Goal: Task Accomplishment & Management: Manage account settings

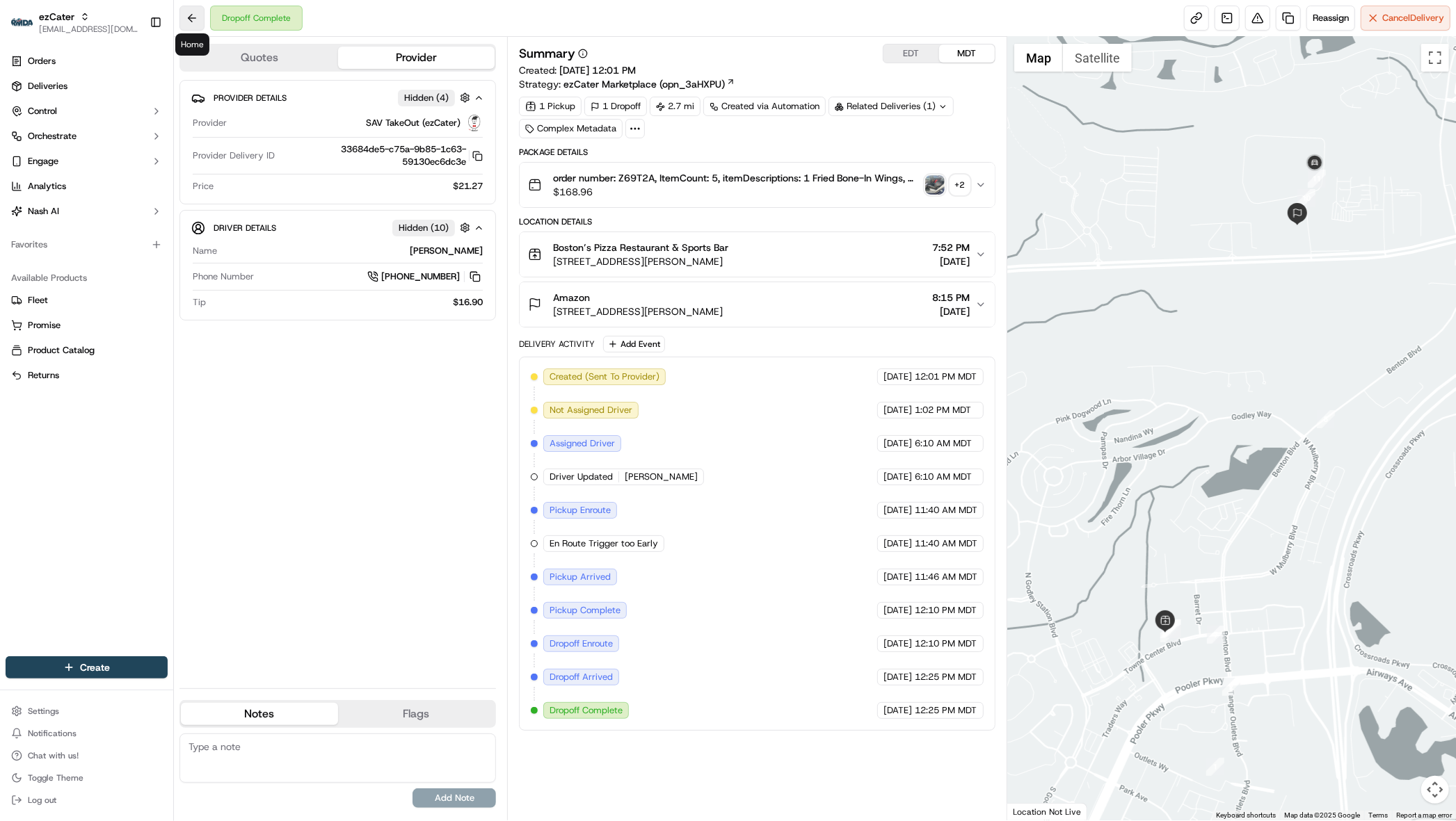
click at [192, 18] on button at bounding box center [191, 18] width 25 height 25
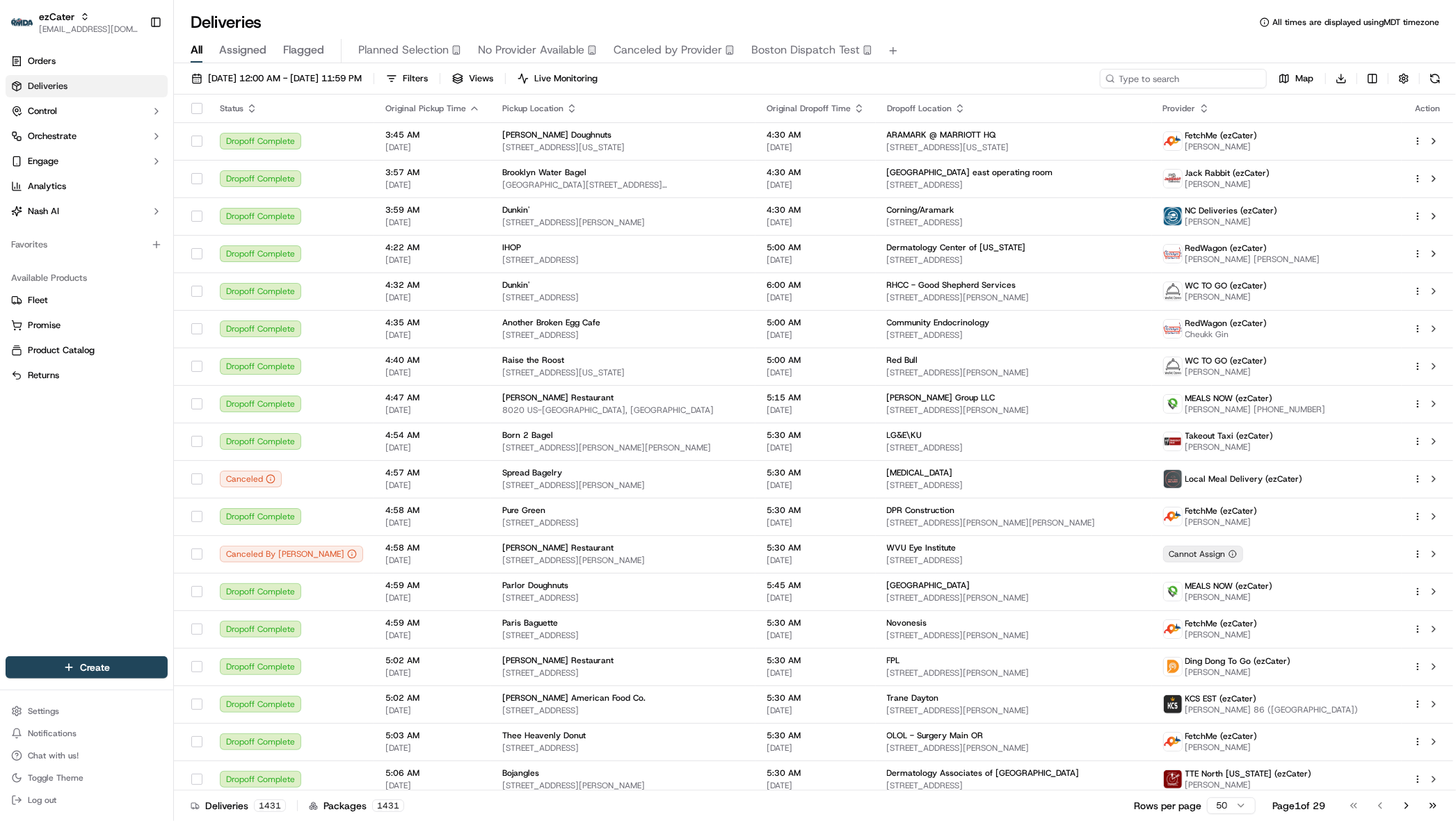
click at [1201, 78] on input at bounding box center [1183, 79] width 167 height 20
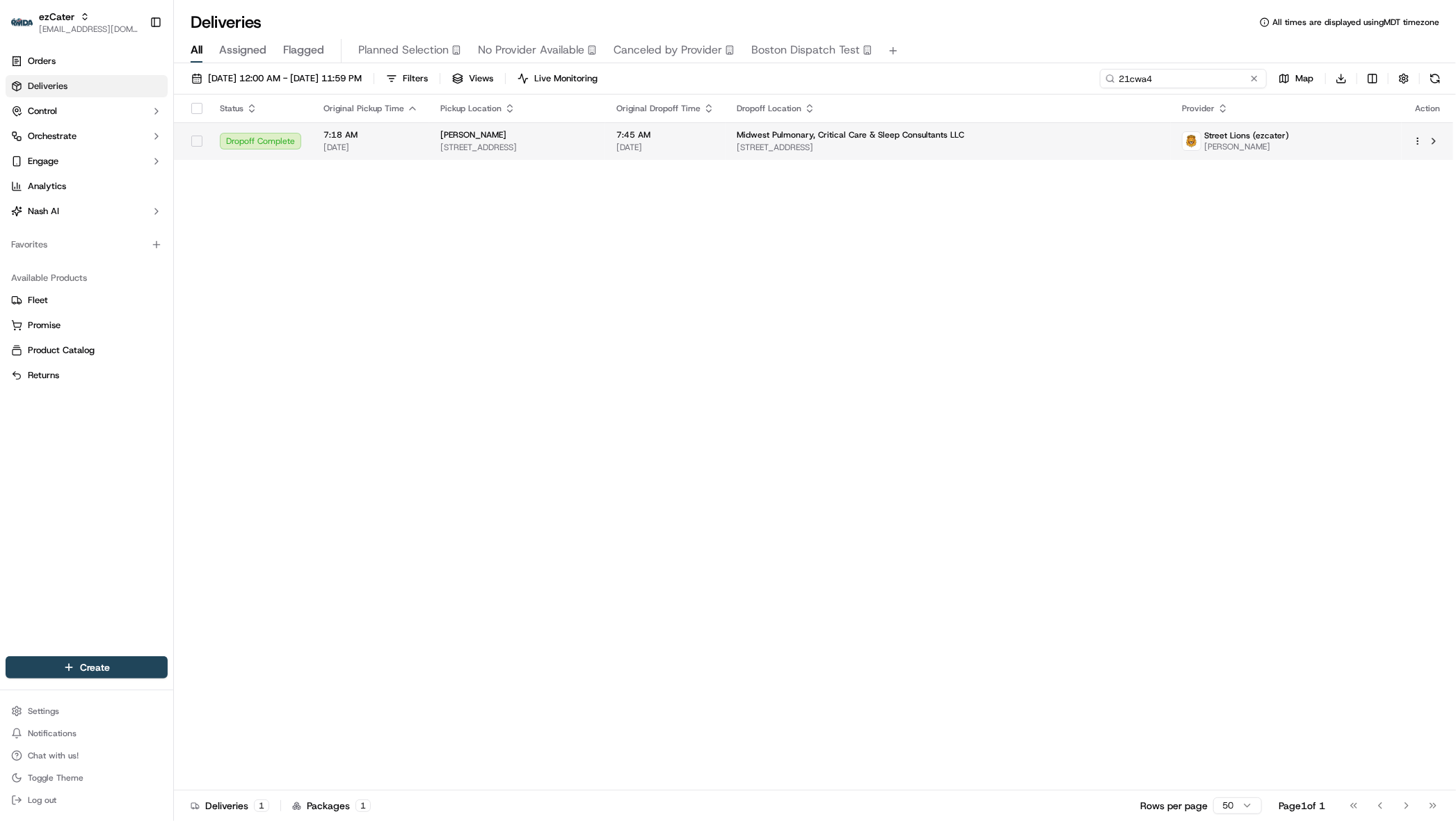
type input "21cwa4"
click at [1097, 143] on span "11900 SW Hwy Suite 101, Palos Park, IL 60464, USA" at bounding box center [947, 147] width 422 height 11
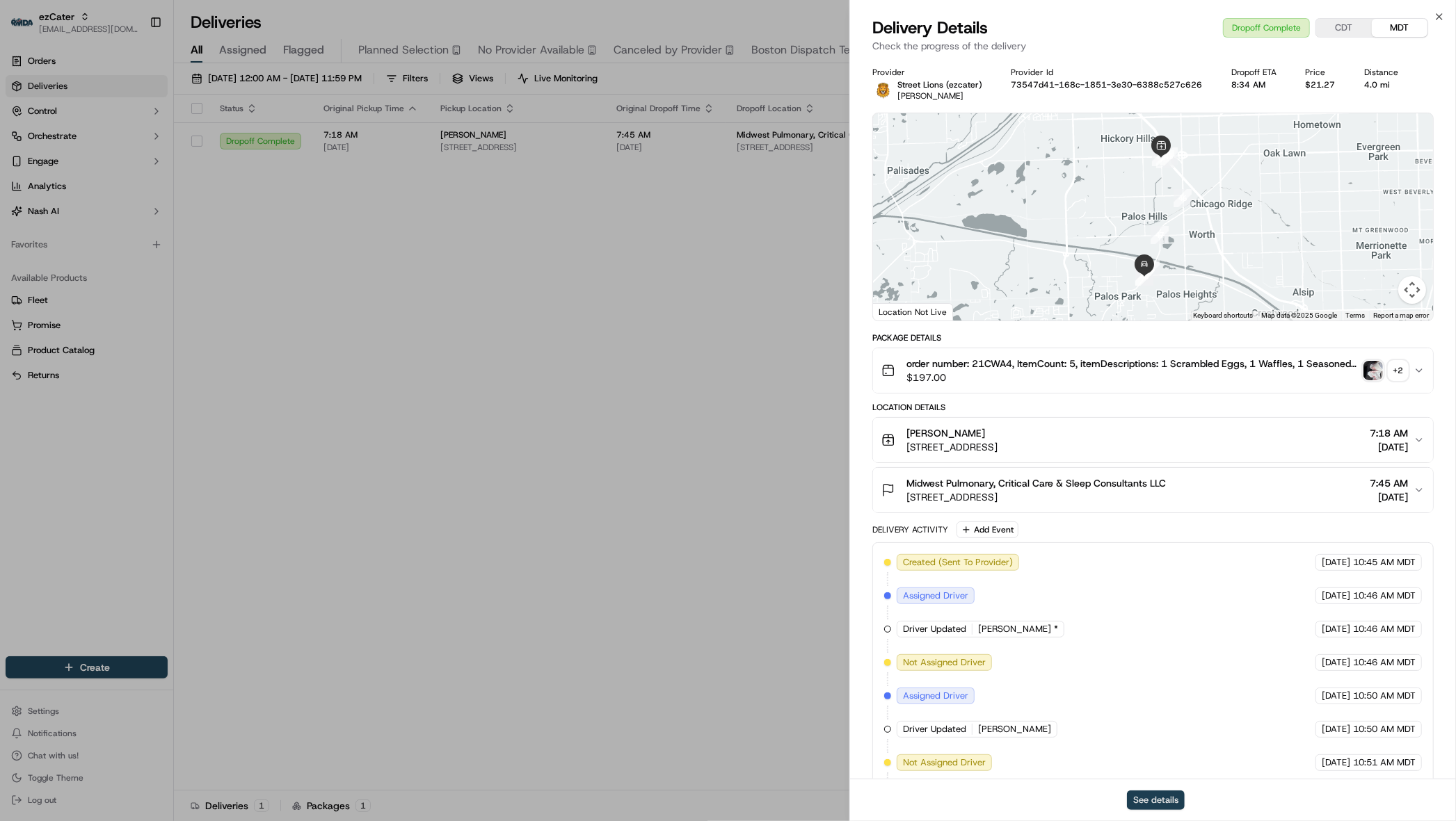
click at [1156, 635] on button "See details" at bounding box center [1156, 801] width 58 height 20
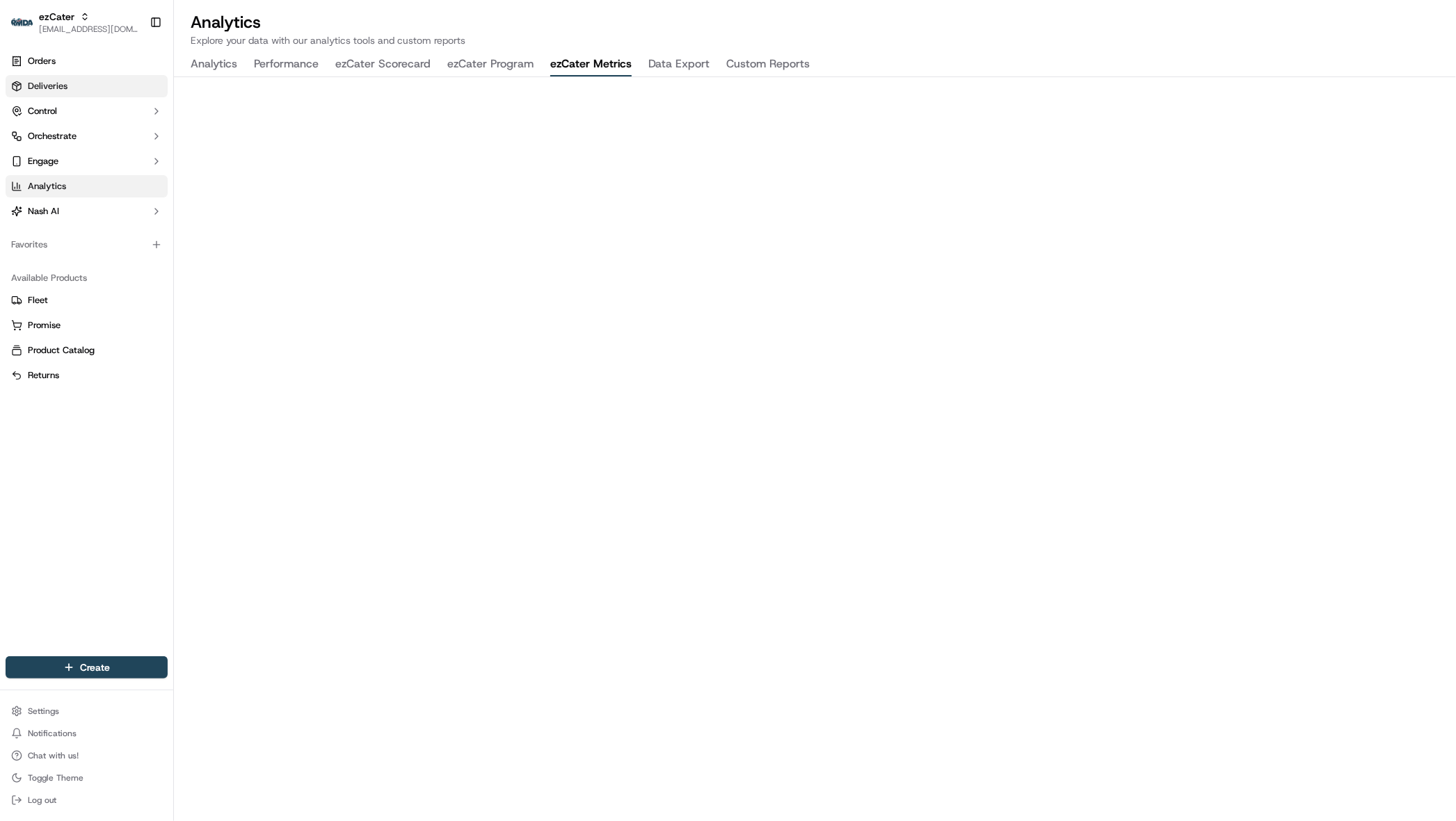
click at [69, 86] on link "Deliveries" at bounding box center [87, 86] width 162 height 22
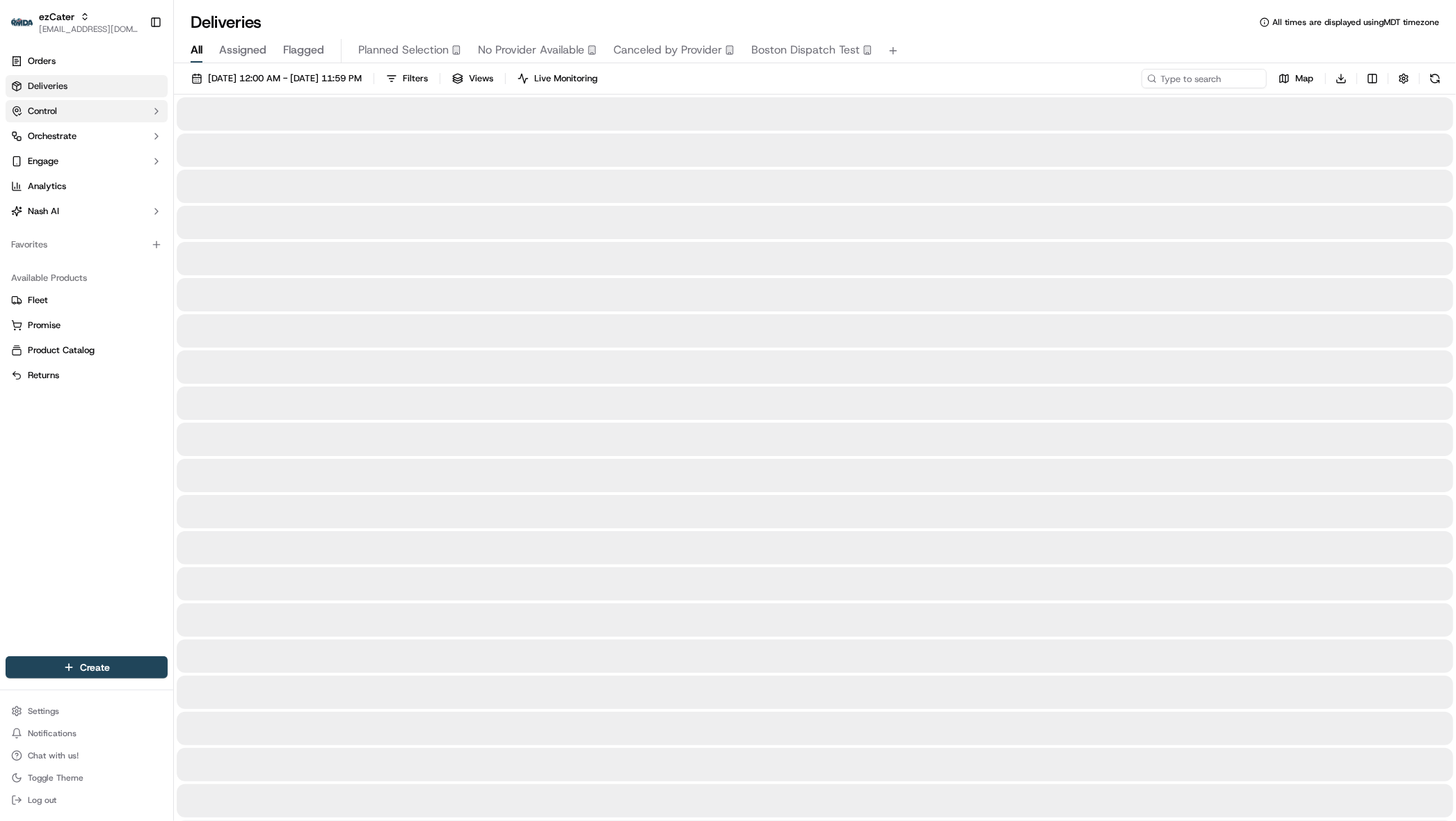
click at [62, 109] on button "Control" at bounding box center [87, 111] width 162 height 22
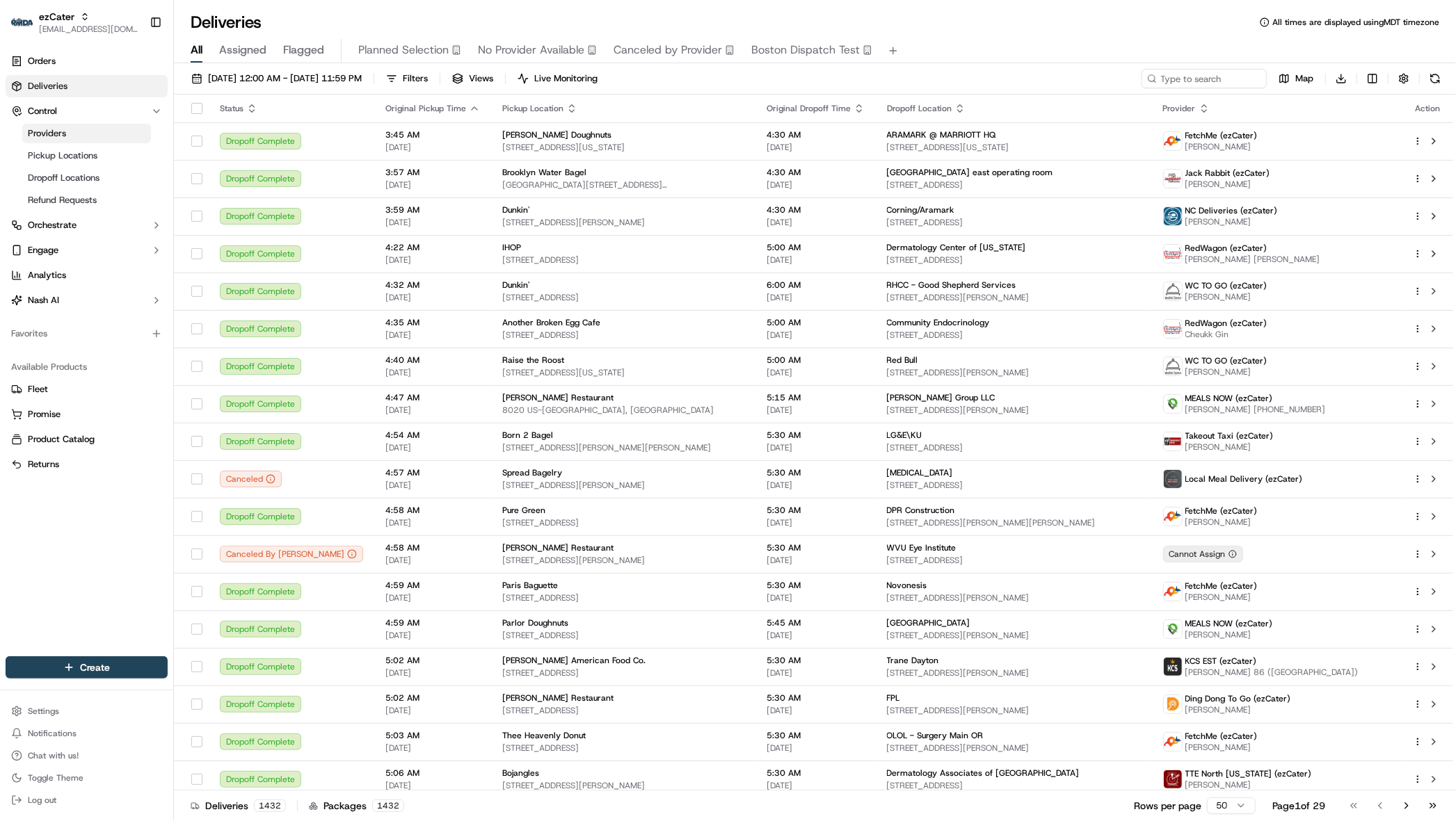
click at [64, 133] on span "Providers" at bounding box center [47, 133] width 38 height 13
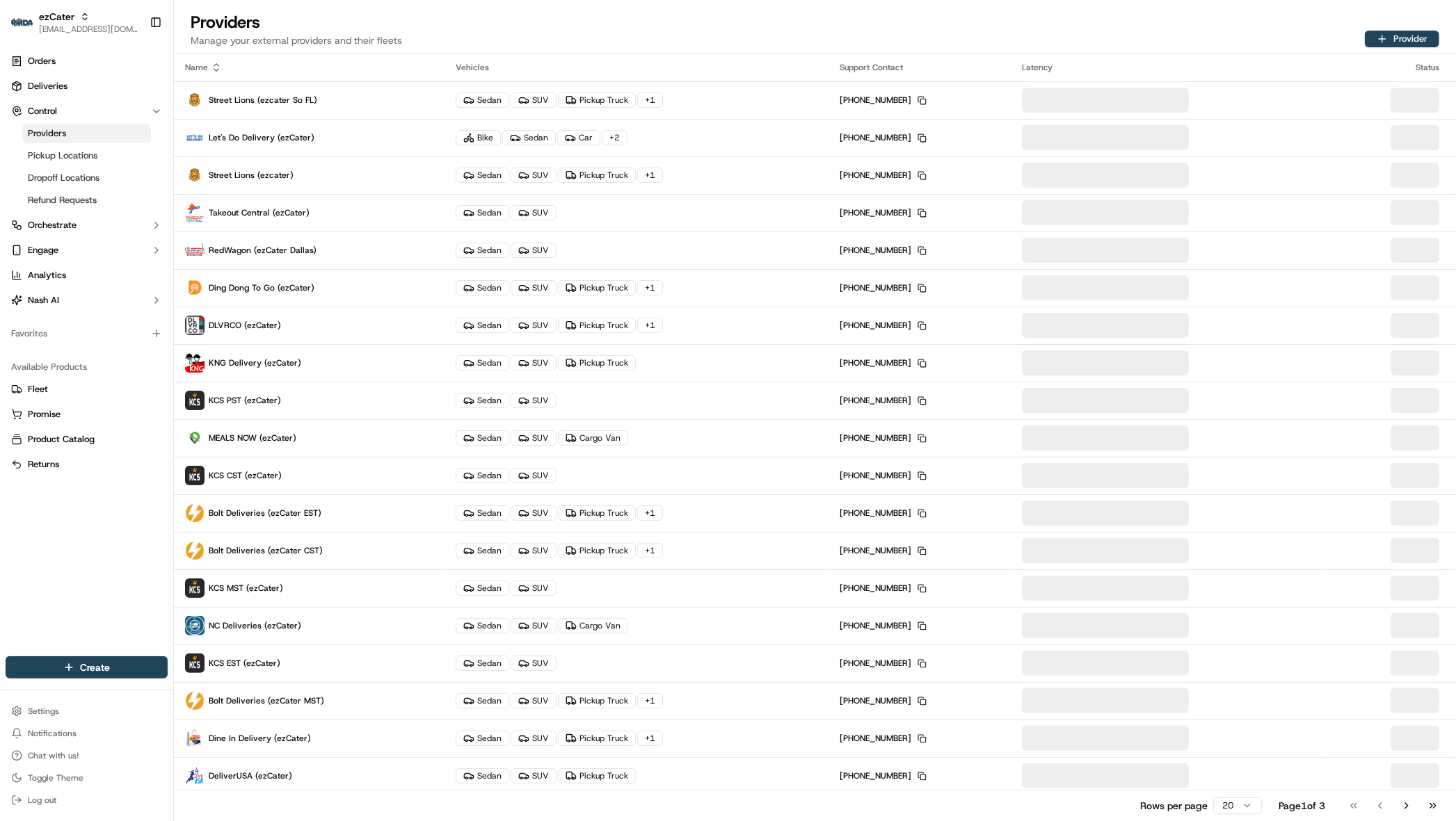
click at [197, 67] on div "Name" at bounding box center [309, 67] width 248 height 11
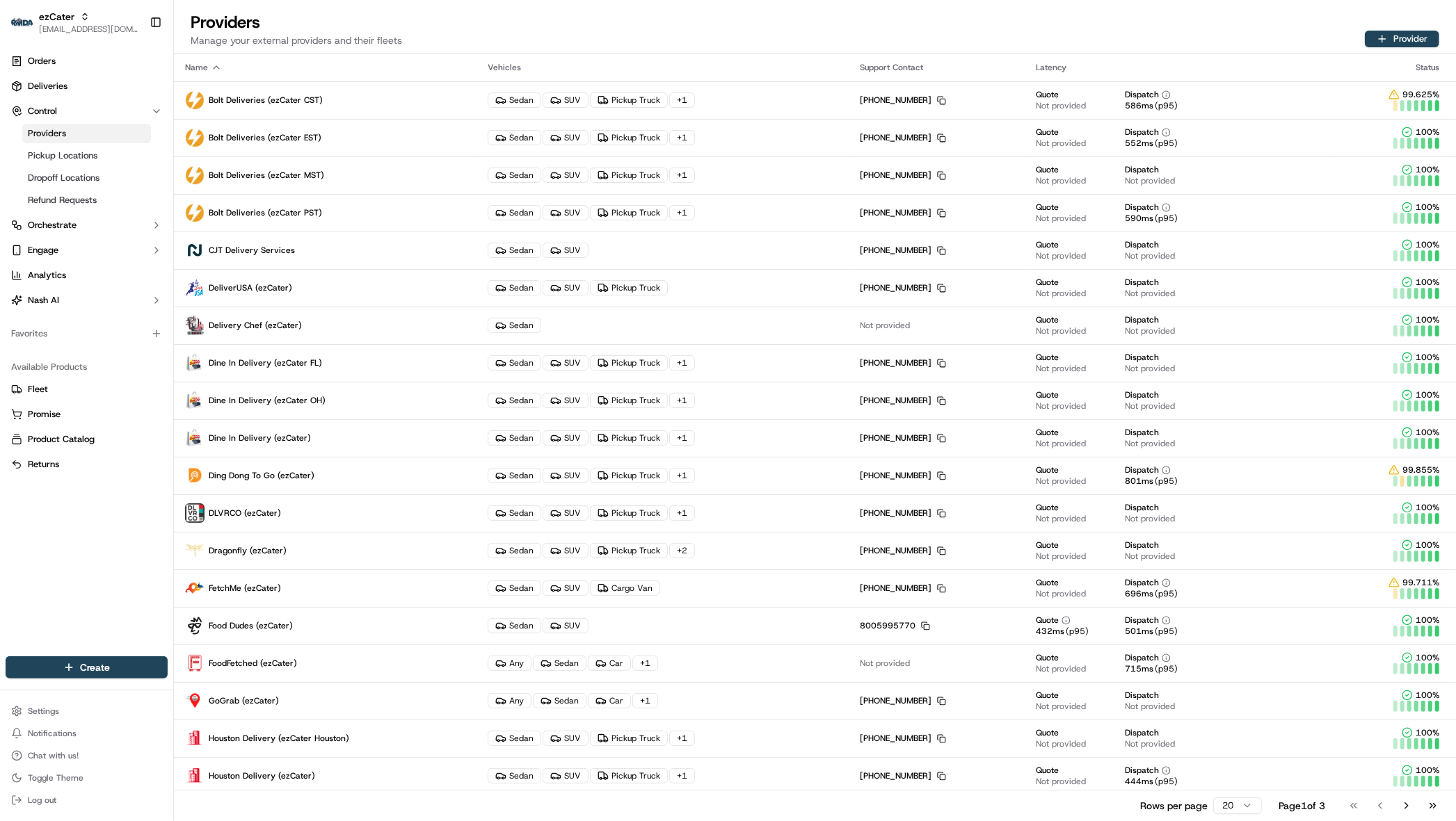
click at [197, 73] on div "Name" at bounding box center [325, 67] width 280 height 11
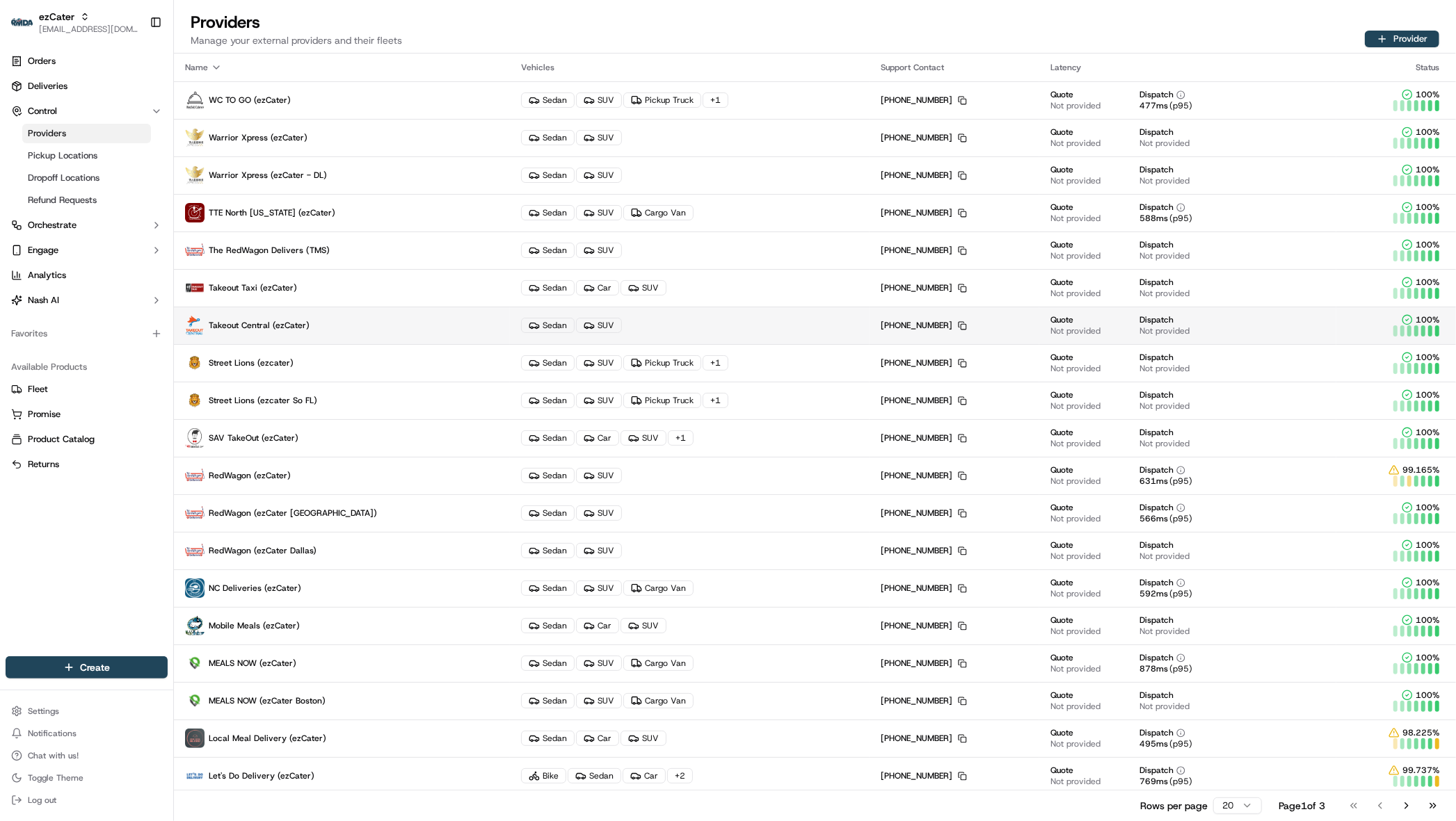
click at [261, 329] on span "Takeout Central (ezCater)" at bounding box center [259, 325] width 101 height 11
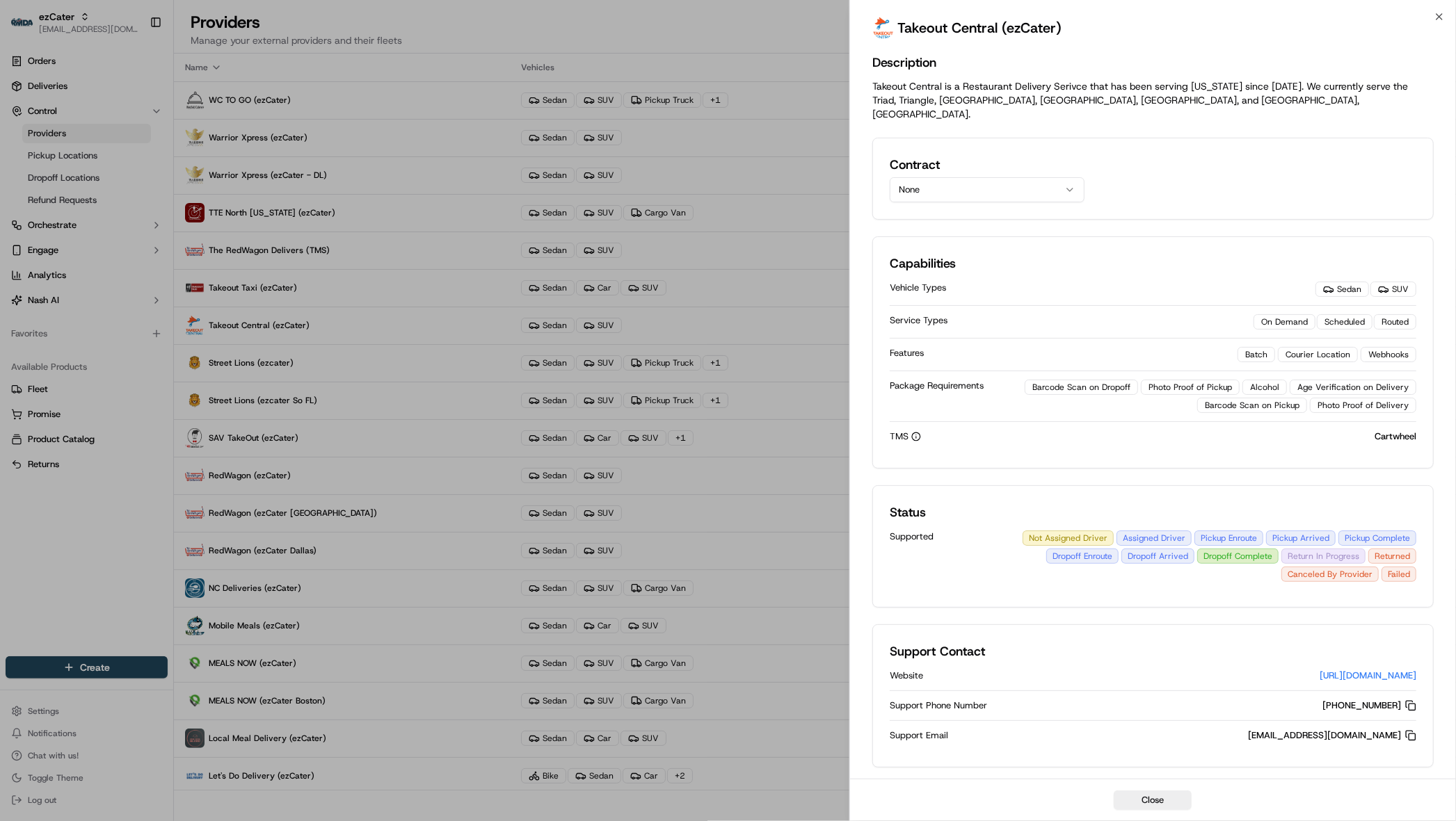
click at [967, 182] on button "None" at bounding box center [987, 189] width 195 height 25
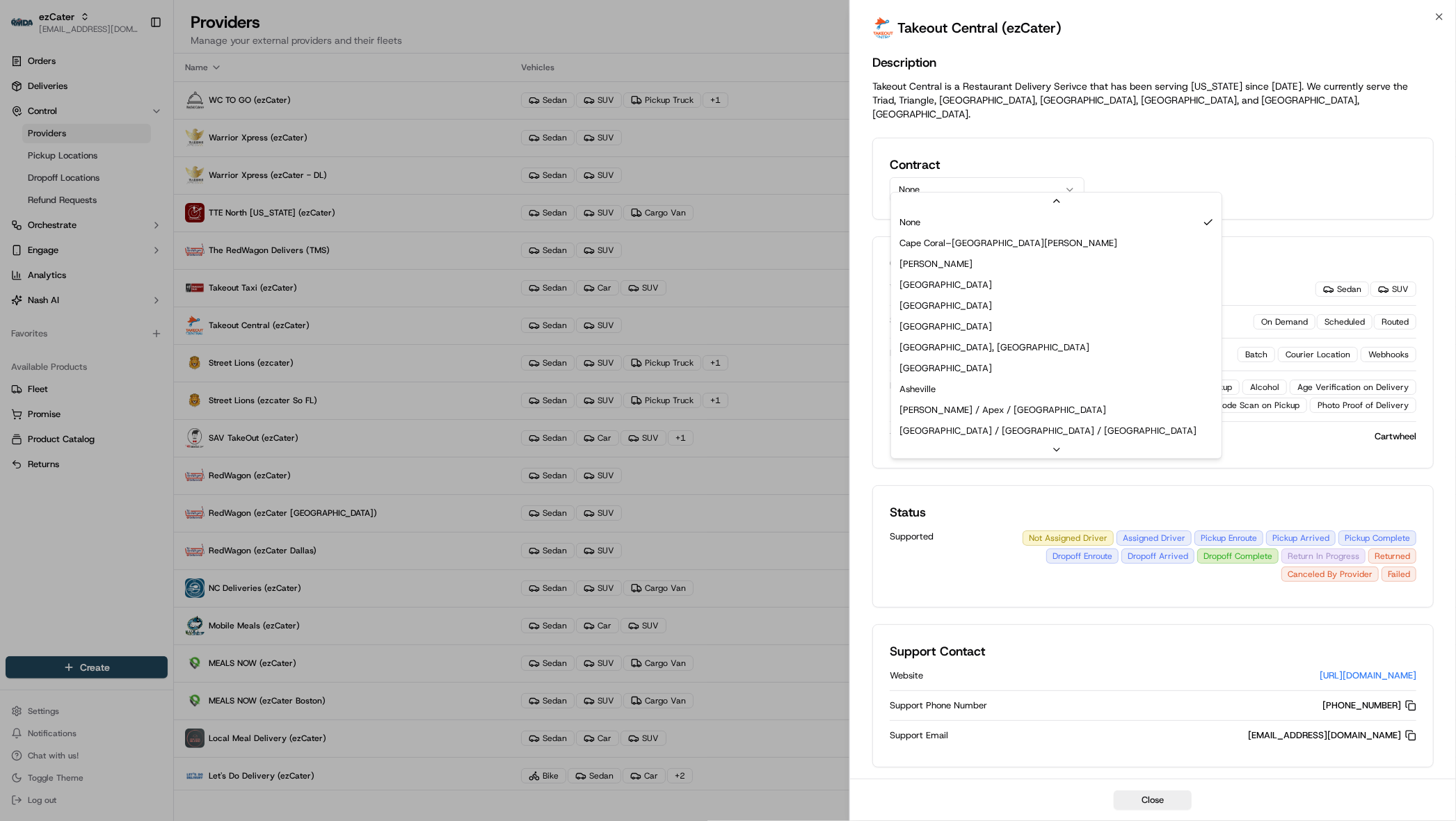
scroll to position [70, 0]
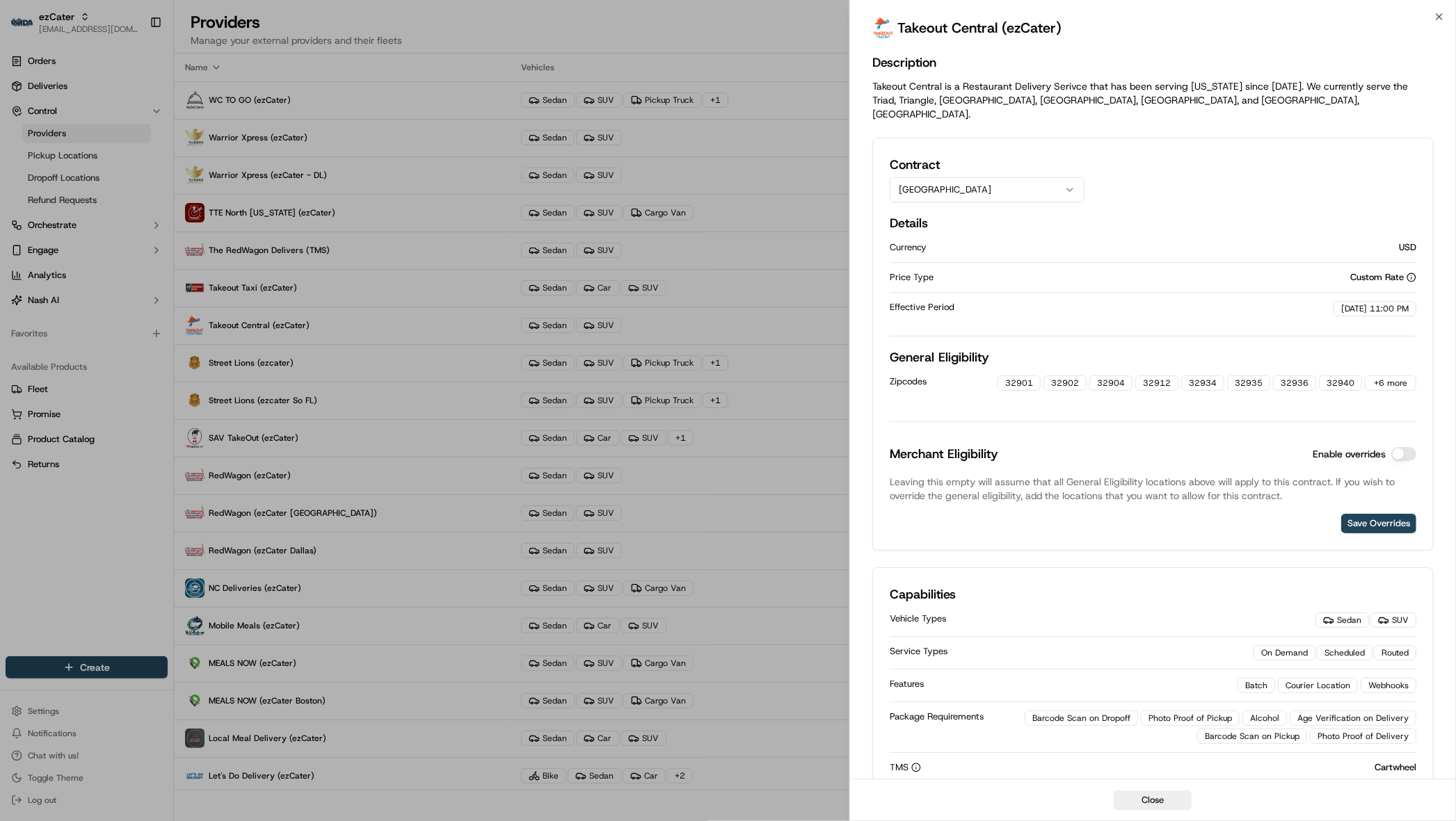
click at [1319, 447] on button "Enable overrides" at bounding box center [1403, 454] width 25 height 14
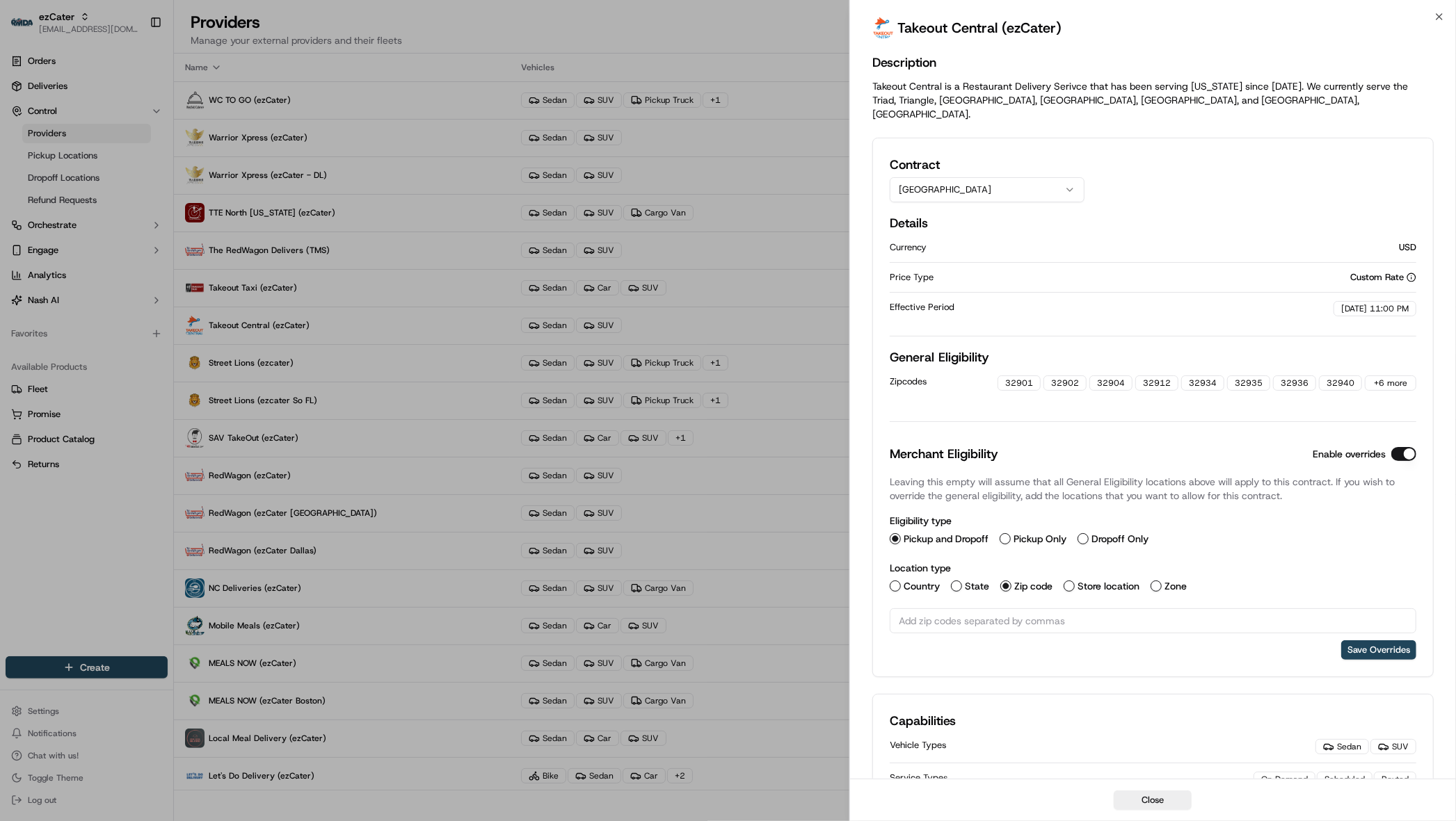
click at [952, 615] on input "text" at bounding box center [1152, 620] width 527 height 25
paste input "text"
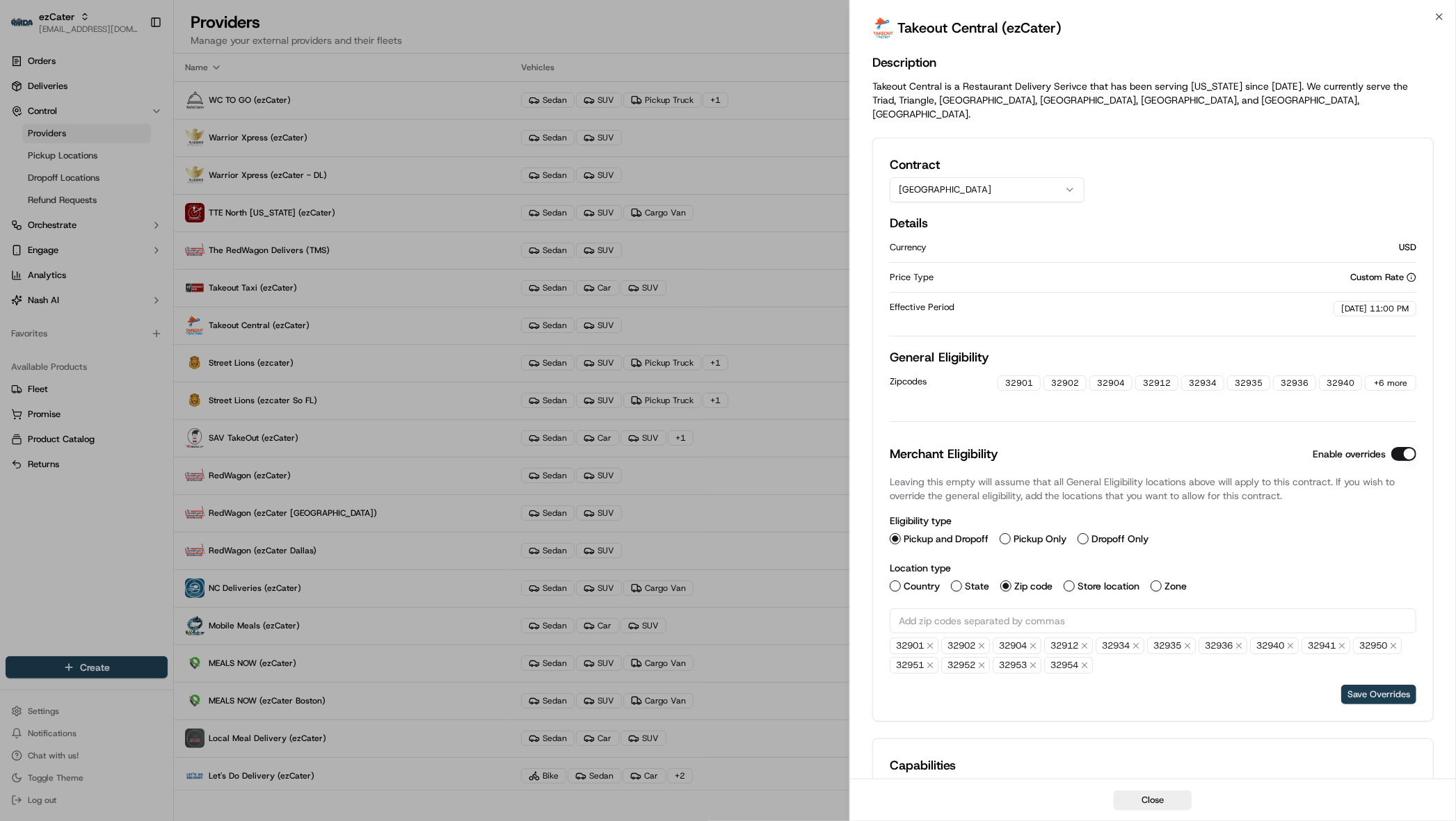
click at [1319, 635] on button "Save Overrides" at bounding box center [1378, 695] width 75 height 20
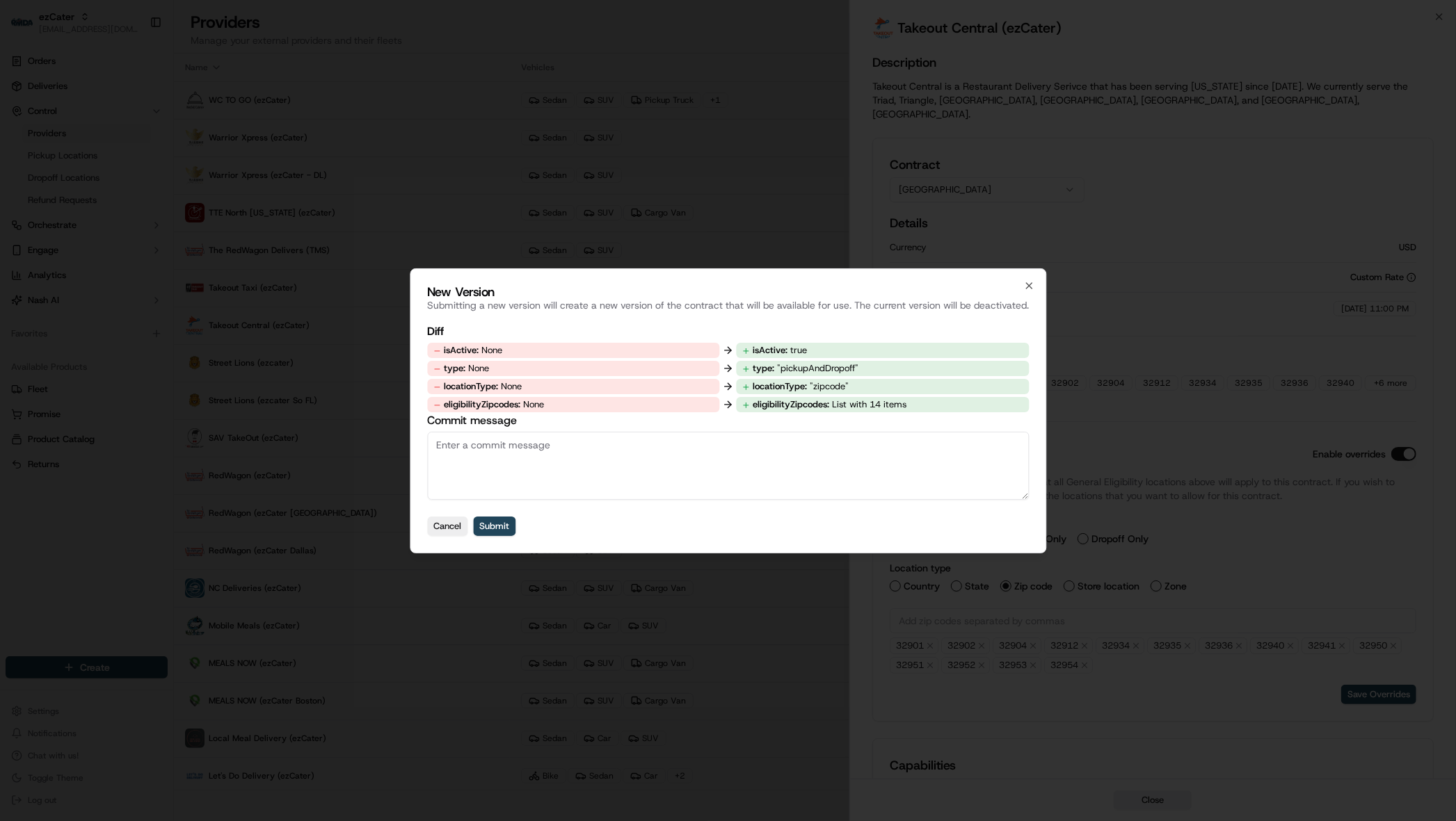
click at [910, 472] on textarea "Commit message" at bounding box center [727, 466] width 602 height 68
type textarea "added zips for merchant override"
click at [491, 531] on button "Submit" at bounding box center [494, 526] width 43 height 20
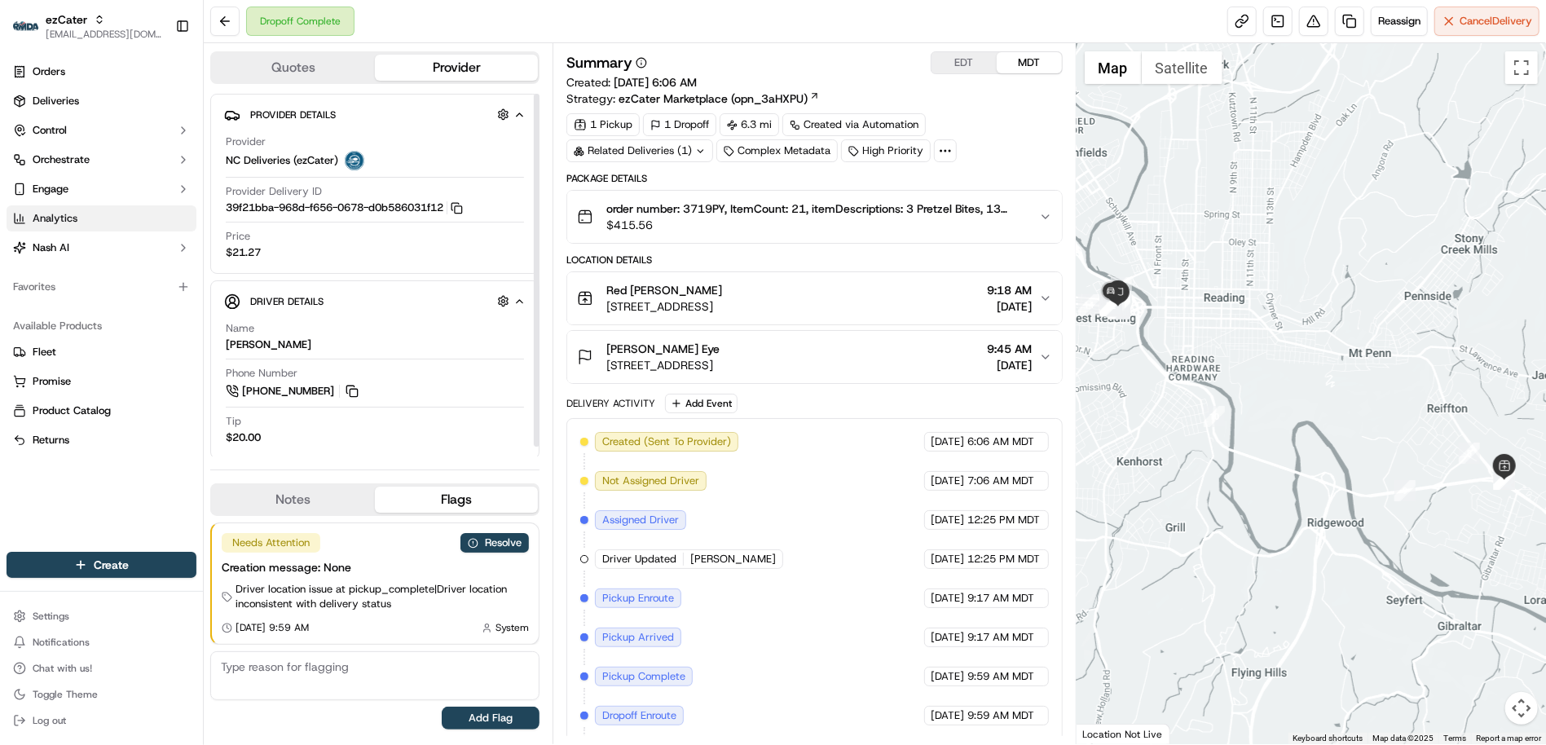
click at [94, 212] on link "Analytics" at bounding box center [102, 218] width 190 height 26
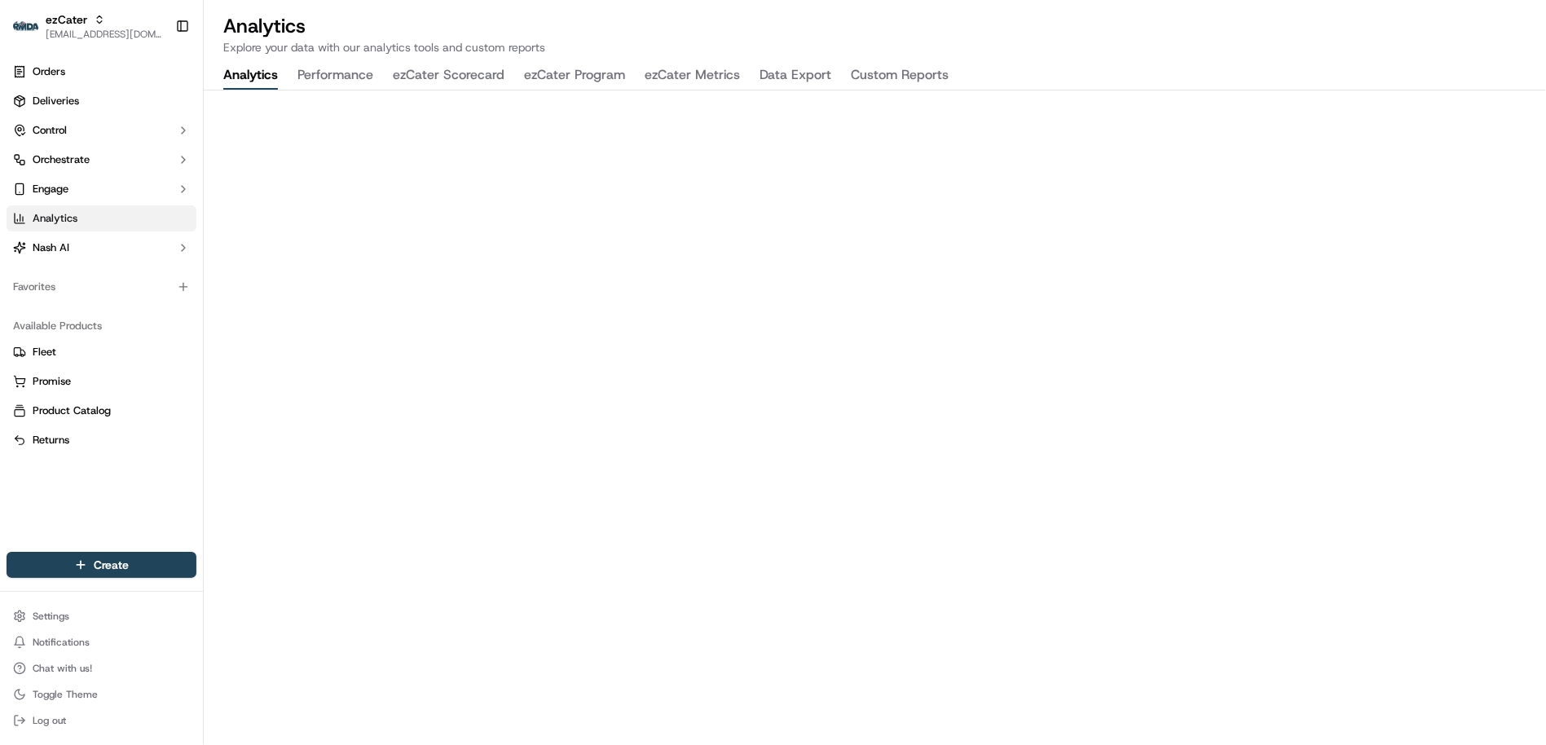
click at [540, 78] on button "ezCater Program" at bounding box center [574, 76] width 101 height 28
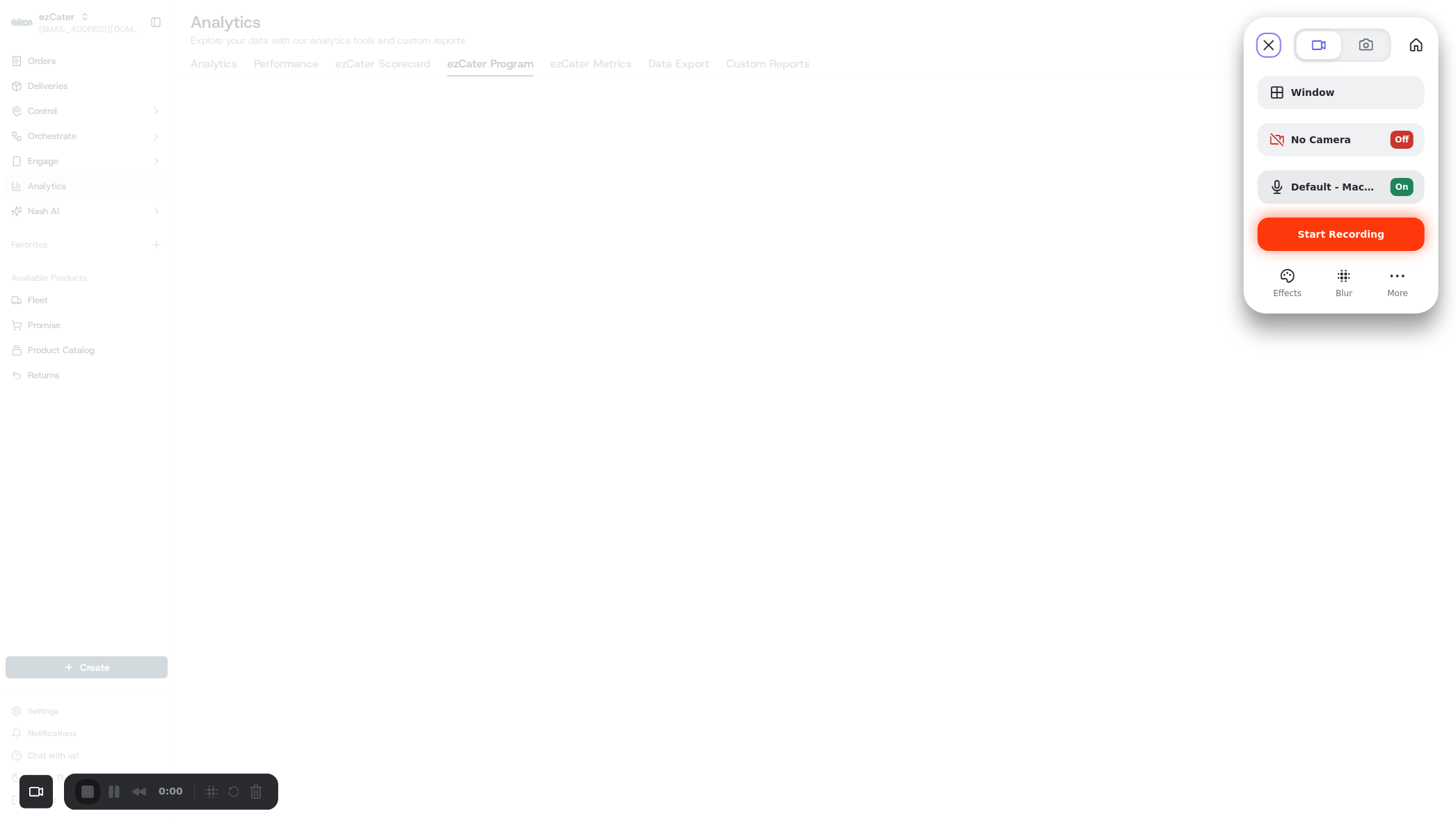
click at [1313, 232] on span "Start Recording" at bounding box center [1342, 234] width 87 height 11
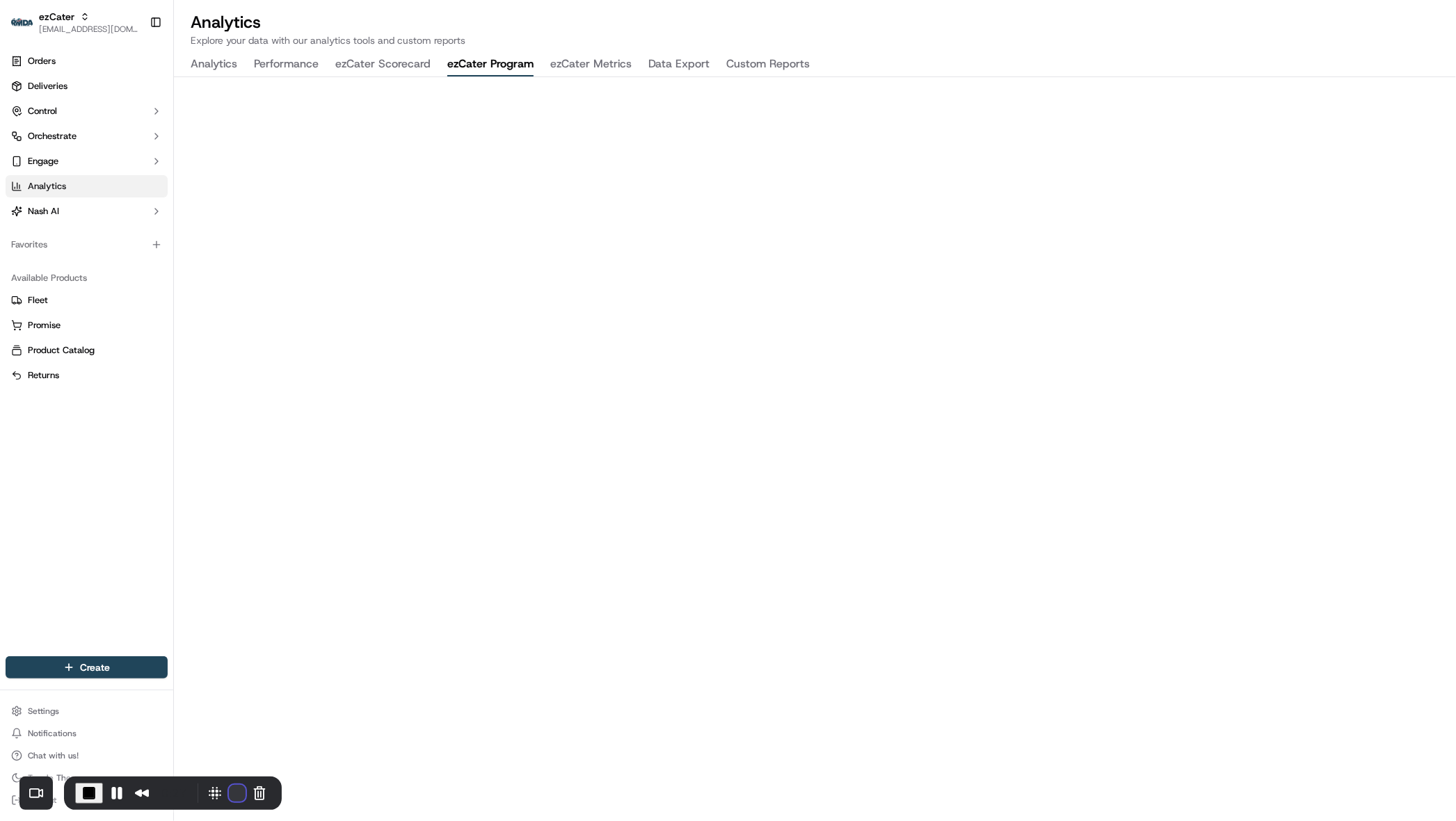
click at [229, 635] on button "Restart Recording" at bounding box center [237, 794] width 17 height 17
click at [234, 635] on button "Restart Recording" at bounding box center [237, 794] width 17 height 17
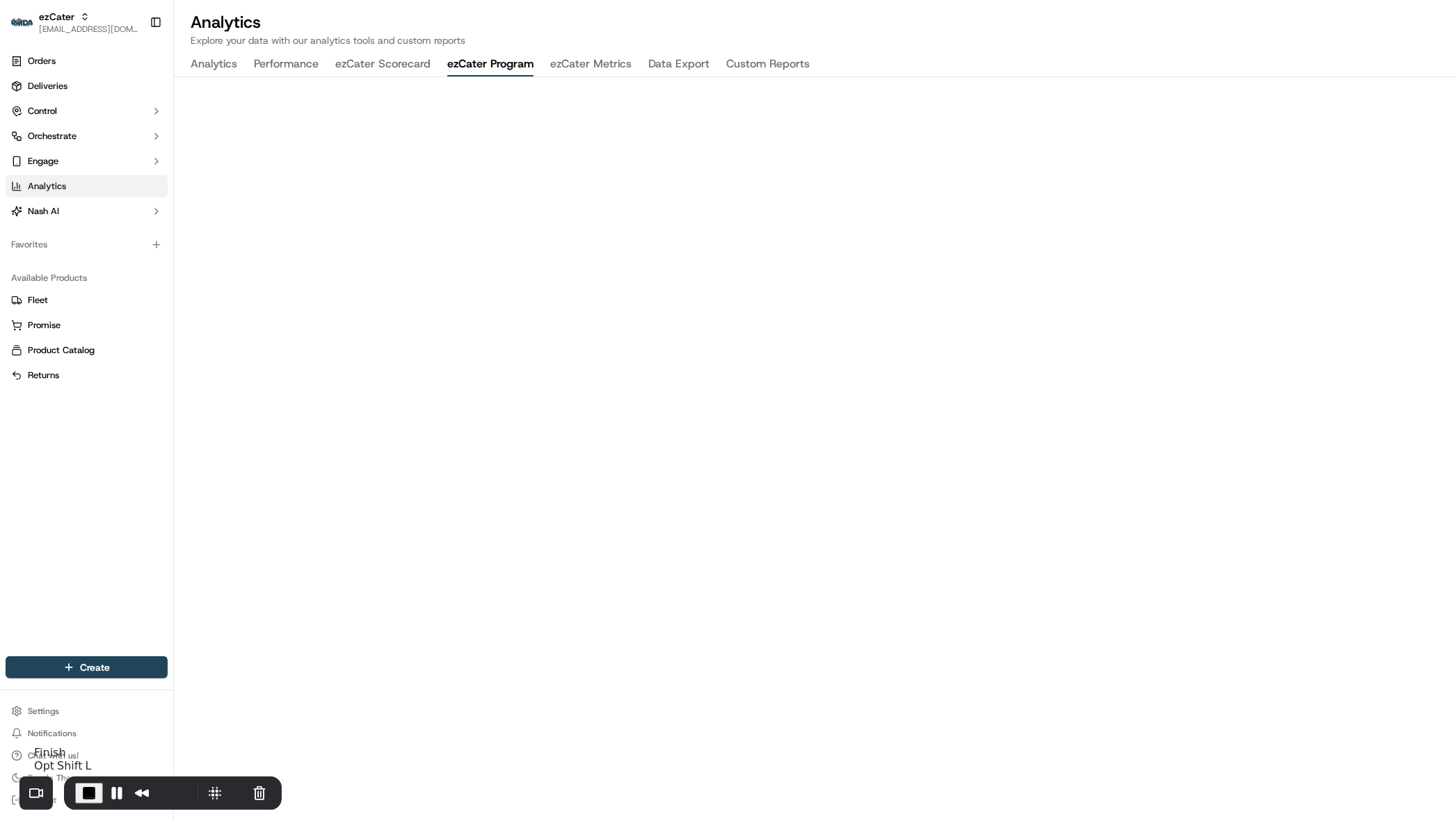
click at [84, 635] on span "End Recording" at bounding box center [90, 794] width 17 height 17
click at [87, 635] on span "End Recording" at bounding box center [88, 792] width 17 height 17
